Goal: Task Accomplishment & Management: Use online tool/utility

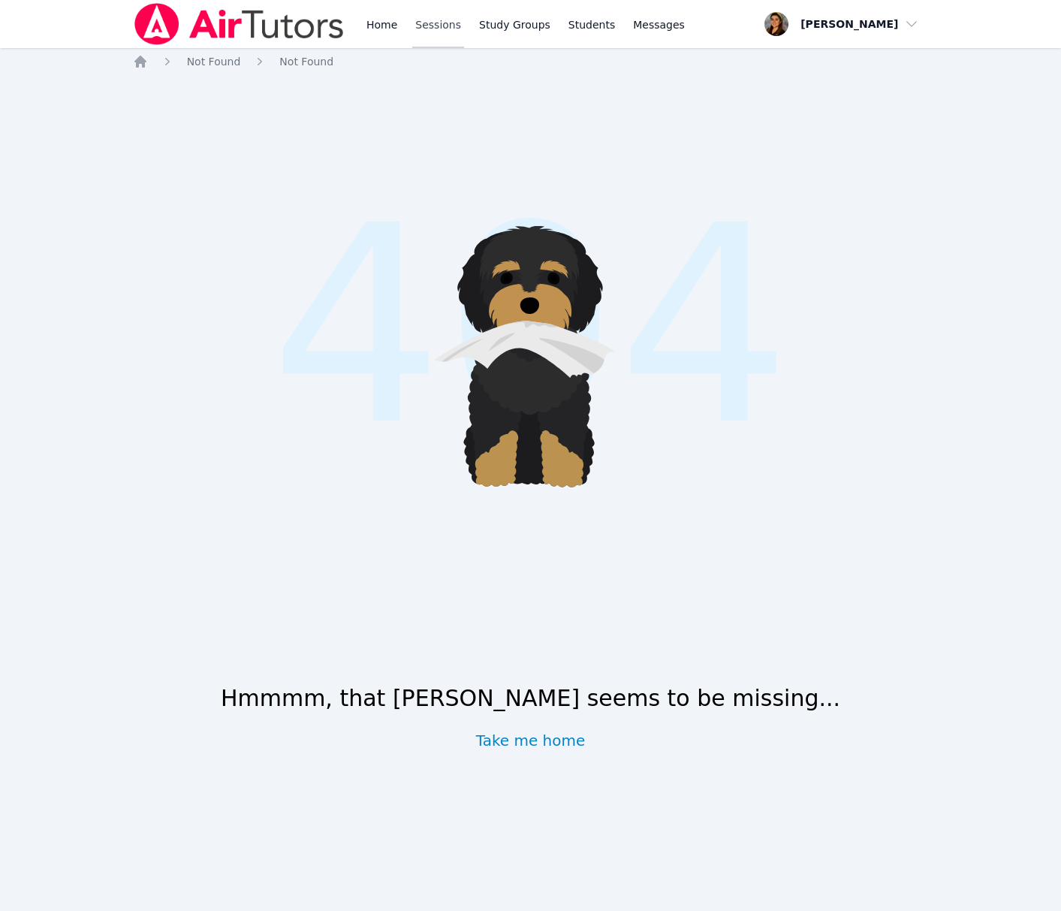
click at [444, 18] on link "Sessions" at bounding box center [438, 24] width 52 height 48
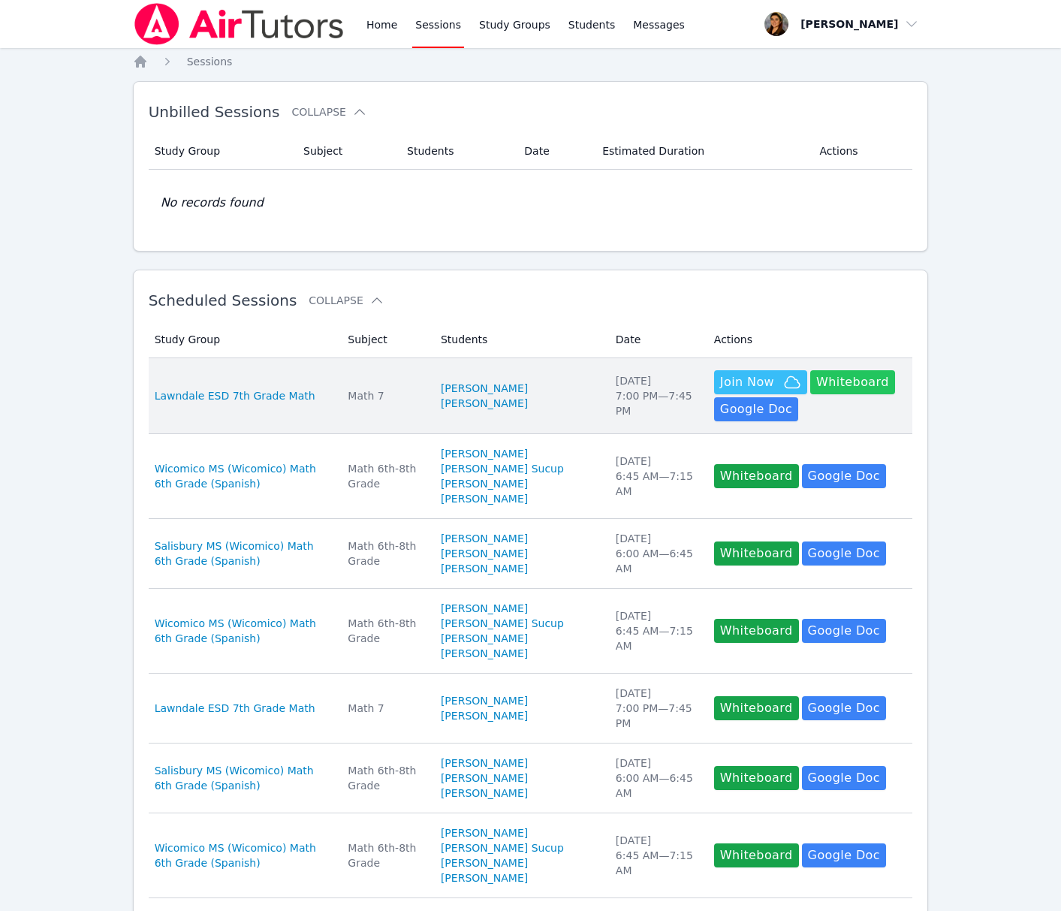
click at [830, 381] on button "Whiteboard" at bounding box center [852, 382] width 85 height 24
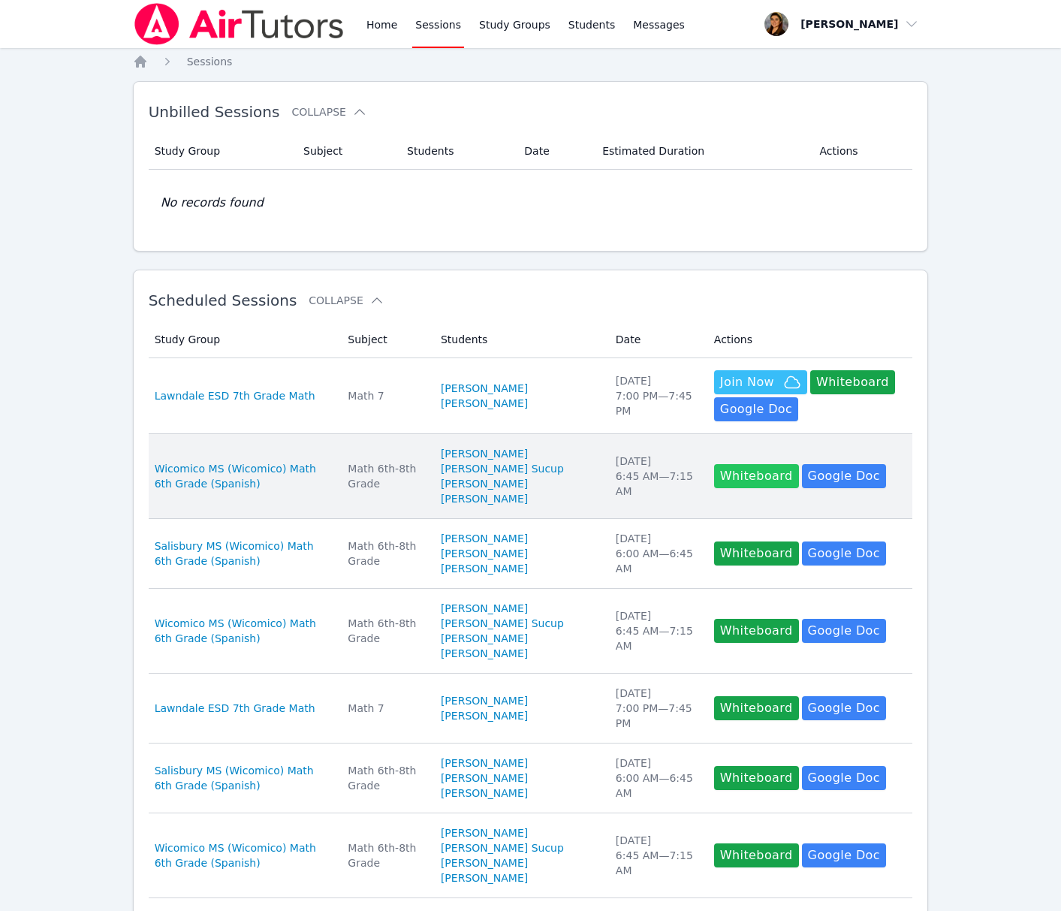
click at [746, 484] on button "Whiteboard" at bounding box center [756, 476] width 85 height 24
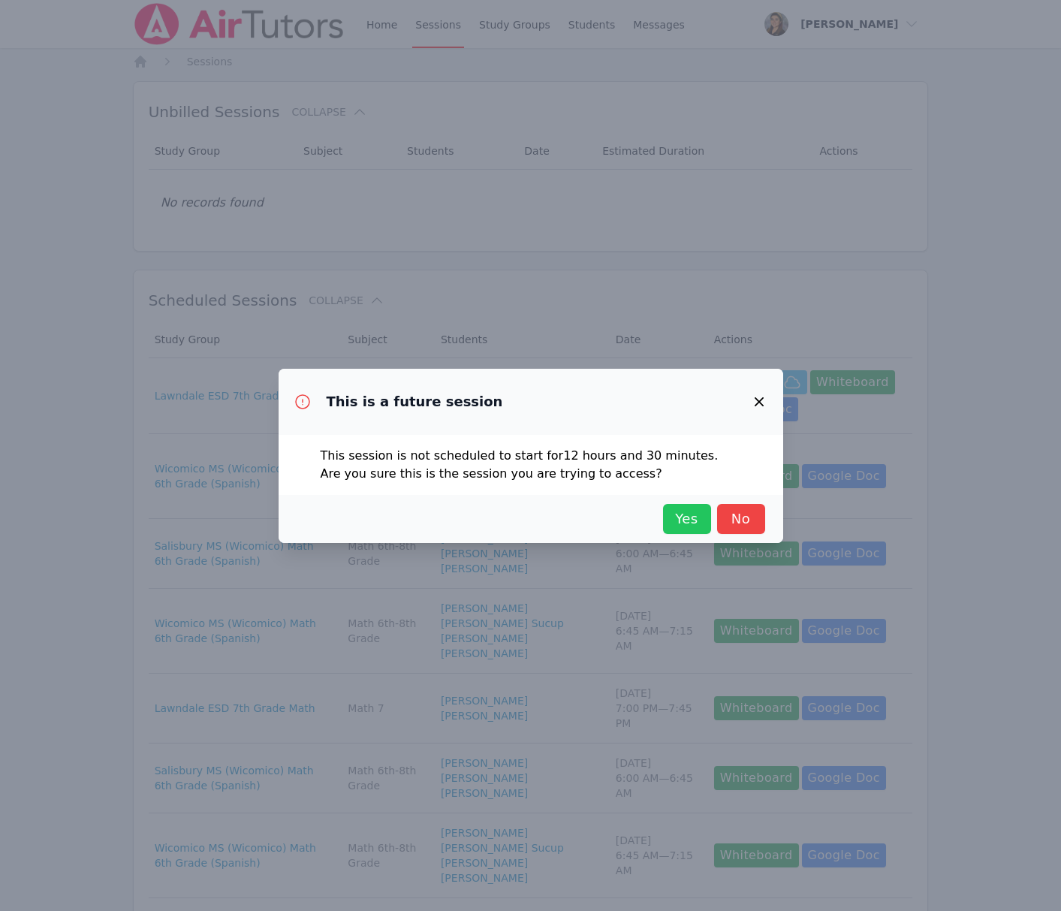
click at [682, 522] on span "Yes" at bounding box center [686, 518] width 33 height 21
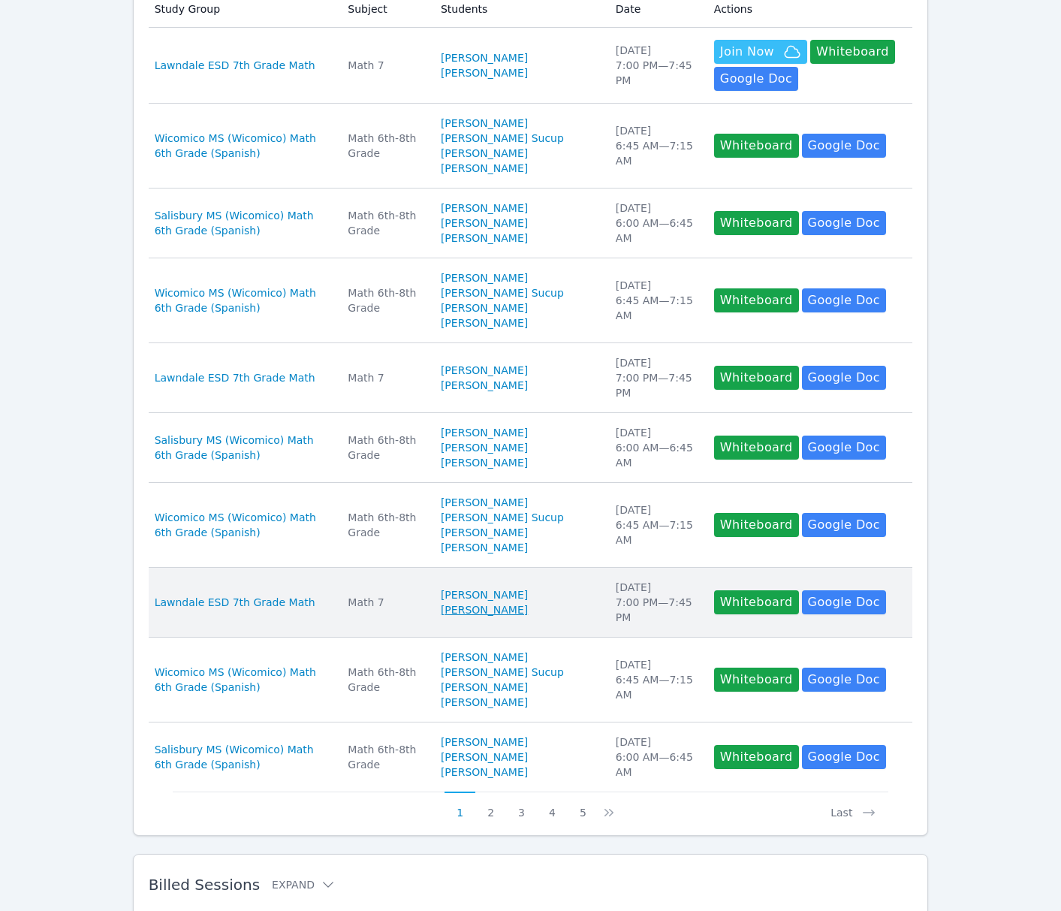
scroll to position [500, 0]
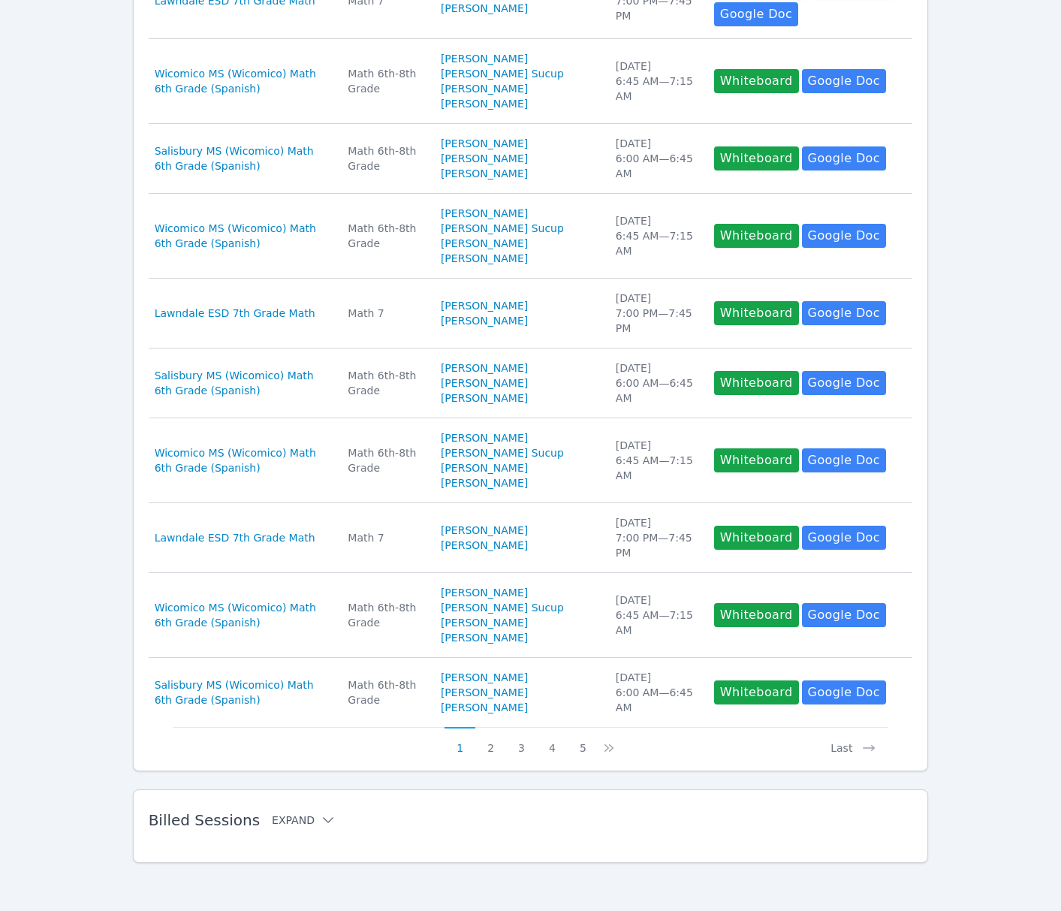
click at [308, 825] on button "Expand" at bounding box center [304, 819] width 64 height 15
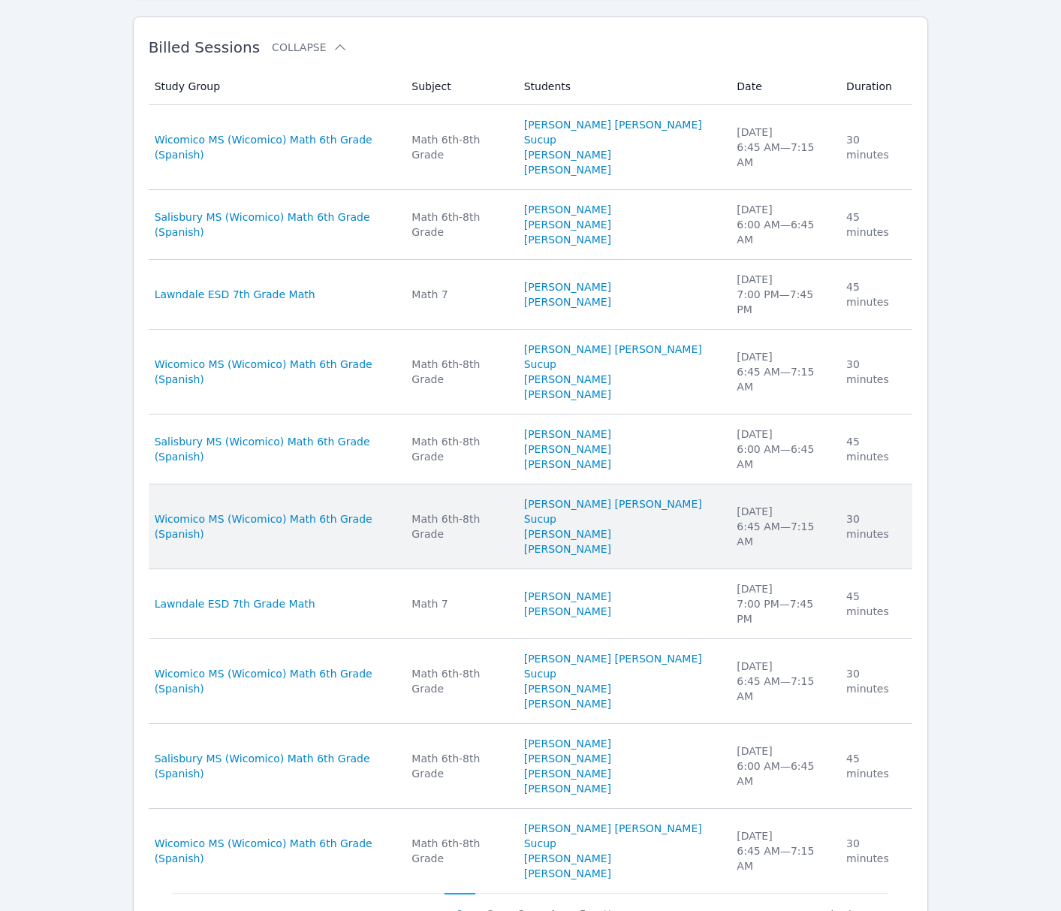
scroll to position [1172, 0]
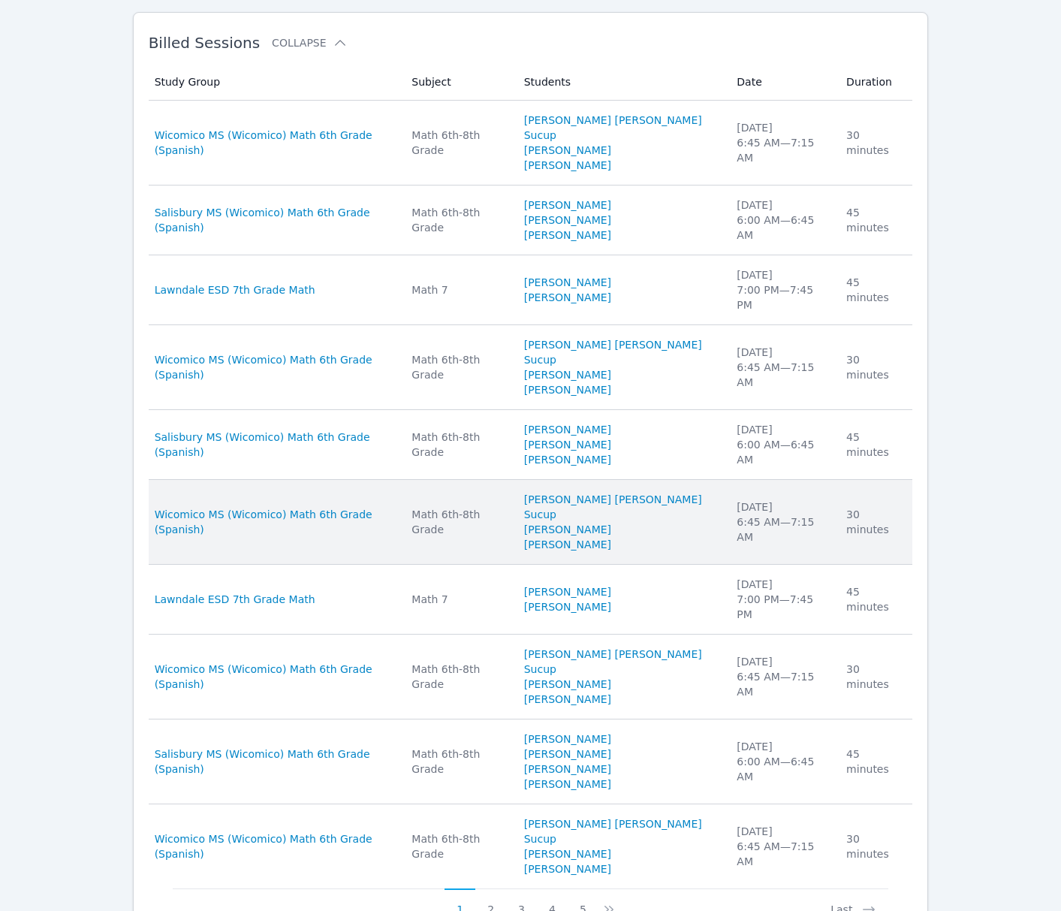
click at [514, 565] on td "Subject Math 6th-8th Grade" at bounding box center [458, 522] width 112 height 85
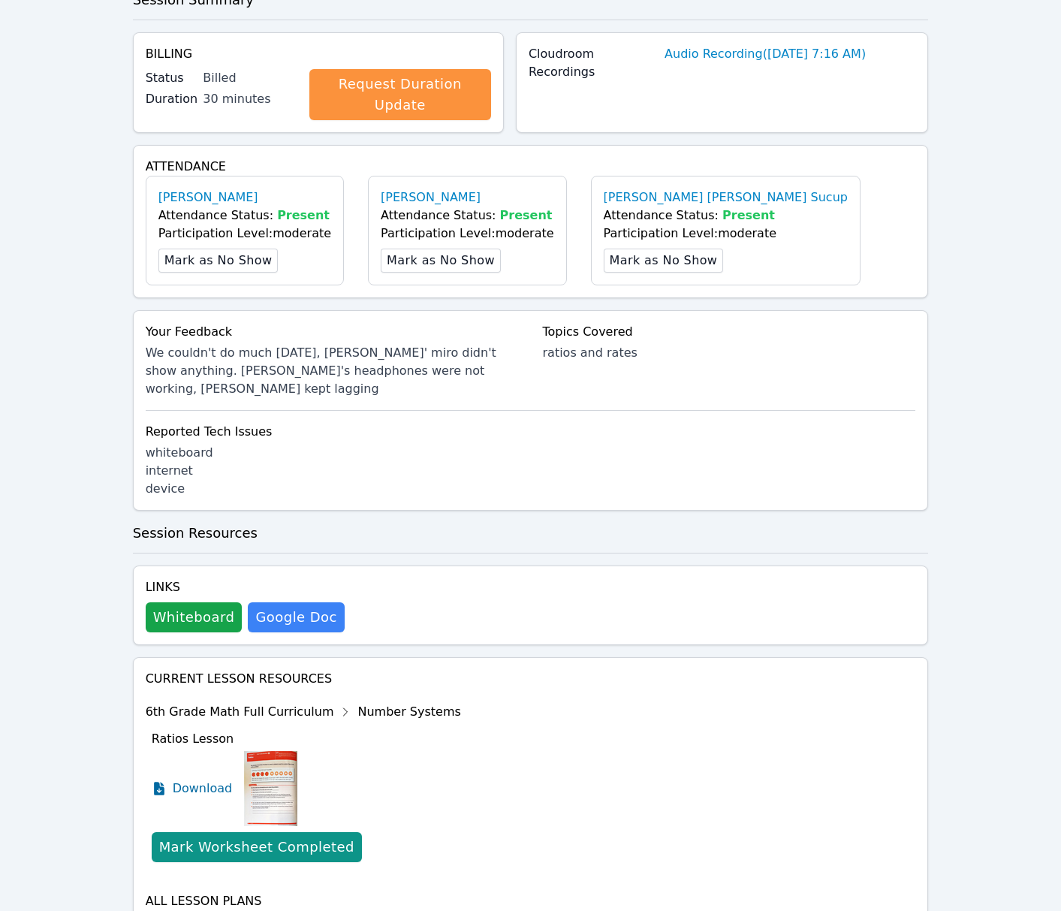
scroll to position [496, 0]
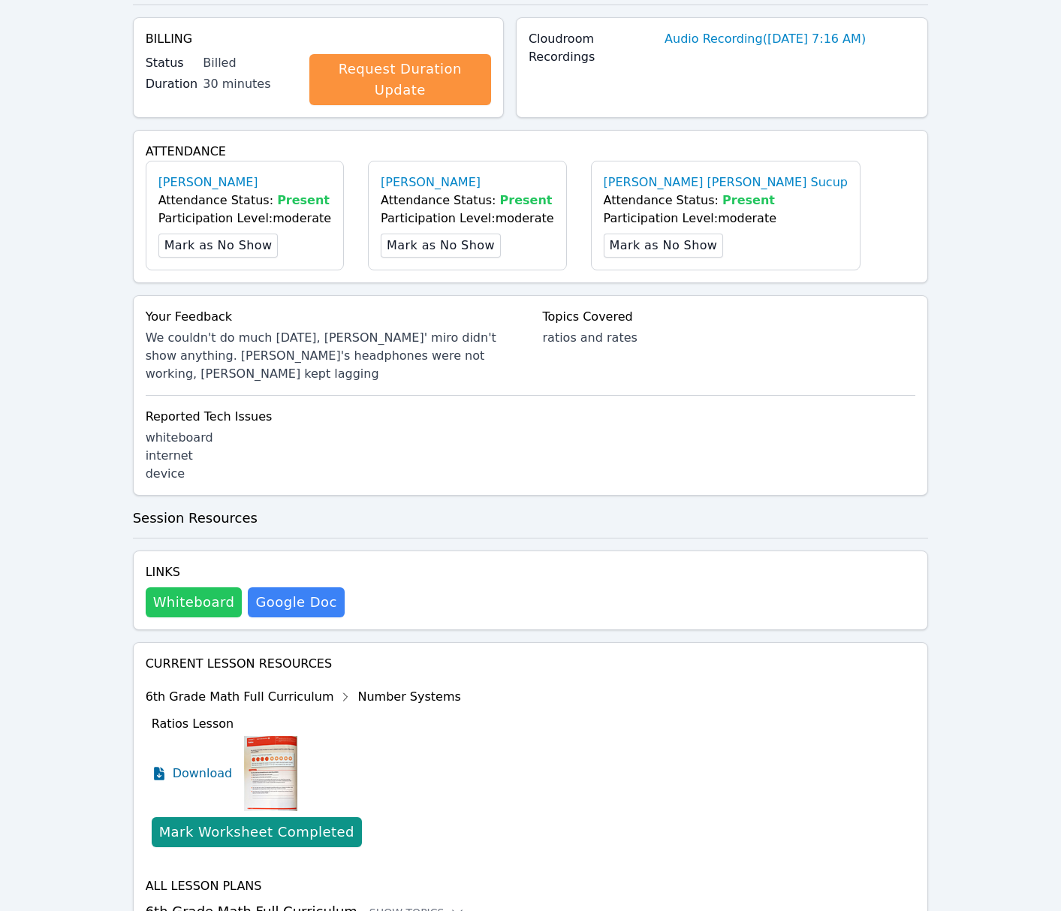
click at [197, 587] on button "Whiteboard" at bounding box center [194, 602] width 97 height 30
